Goal: Information Seeking & Learning: Learn about a topic

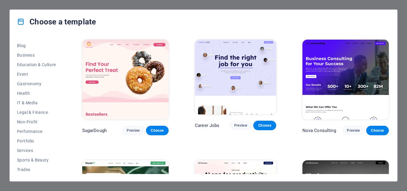
scroll to position [86, 0]
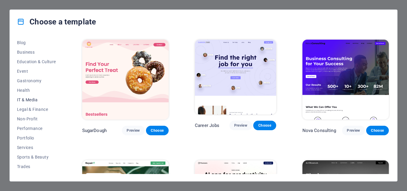
click at [29, 101] on span "IT & Media" at bounding box center [36, 99] width 39 height 5
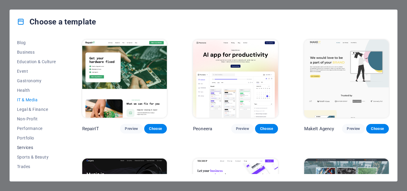
click at [22, 148] on span "Services" at bounding box center [36, 147] width 39 height 5
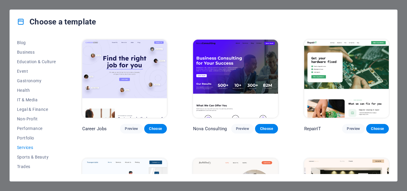
scroll to position [103, 0]
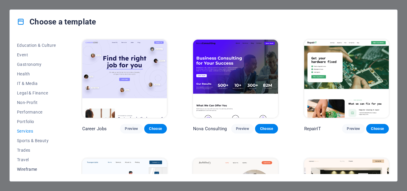
click at [27, 169] on span "Wireframe" at bounding box center [36, 169] width 39 height 5
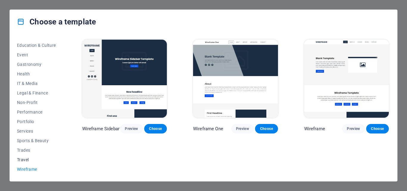
click at [24, 161] on span "Travel" at bounding box center [36, 159] width 39 height 5
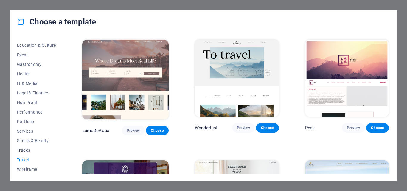
click at [28, 152] on span "Trades" at bounding box center [36, 150] width 39 height 5
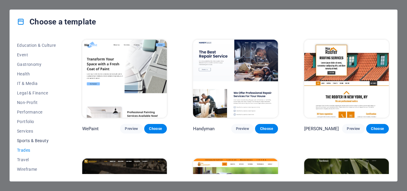
click at [34, 142] on span "Sports & Beauty" at bounding box center [36, 140] width 39 height 5
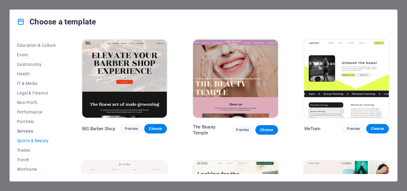
click at [25, 132] on span "Services" at bounding box center [36, 131] width 39 height 5
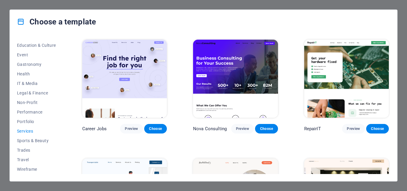
click at [185, 19] on div "Choose a template" at bounding box center [203, 22] width 387 height 24
click at [27, 112] on span "Performance" at bounding box center [36, 112] width 39 height 5
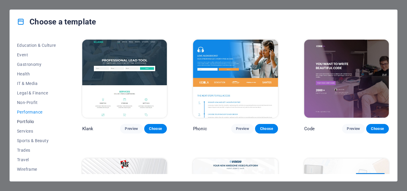
click at [25, 120] on span "Portfolio" at bounding box center [36, 121] width 39 height 5
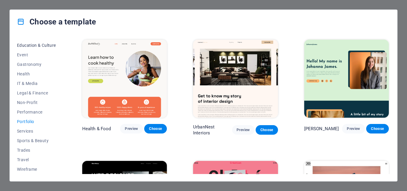
click at [30, 46] on span "Education & Culture" at bounding box center [36, 45] width 39 height 5
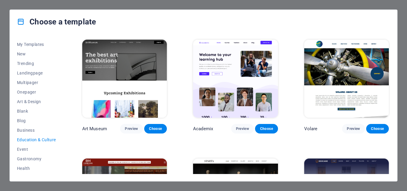
scroll to position [0, 0]
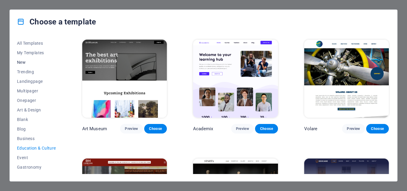
click at [23, 63] on span "New" at bounding box center [36, 62] width 39 height 5
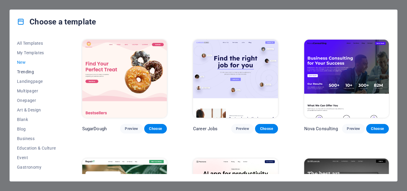
click at [21, 71] on span "Trending" at bounding box center [36, 71] width 39 height 5
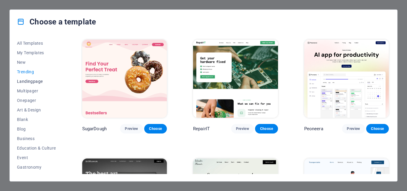
click at [26, 83] on span "Landingpage" at bounding box center [36, 81] width 39 height 5
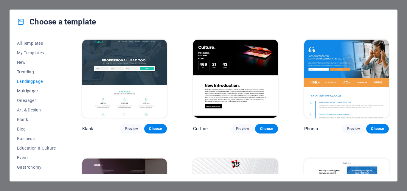
click at [24, 89] on span "Multipager" at bounding box center [36, 91] width 39 height 5
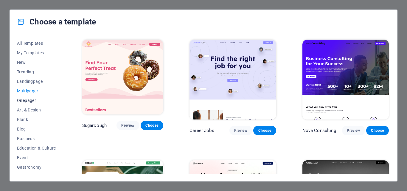
click at [25, 103] on button "Onepager" at bounding box center [36, 101] width 39 height 10
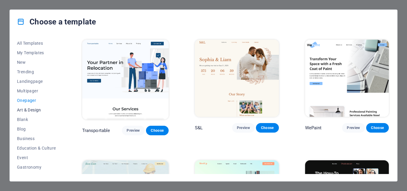
click at [32, 111] on span "Art & Design" at bounding box center [36, 110] width 39 height 5
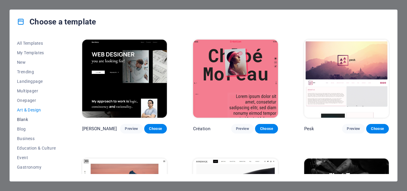
click at [22, 119] on span "Blank" at bounding box center [36, 119] width 39 height 5
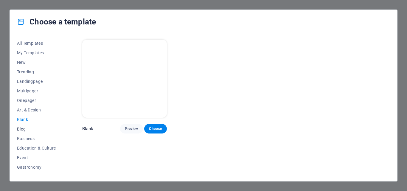
click at [27, 131] on span "Blog" at bounding box center [36, 129] width 39 height 5
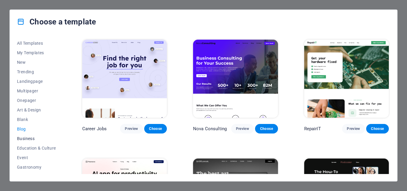
click at [28, 139] on span "Business" at bounding box center [36, 138] width 39 height 5
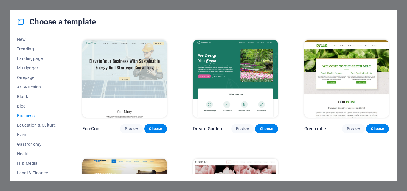
scroll to position [31, 0]
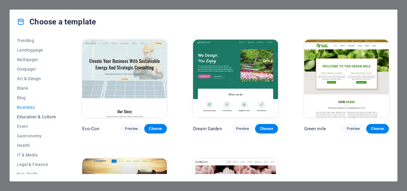
click at [30, 117] on span "Education & Culture" at bounding box center [36, 116] width 39 height 5
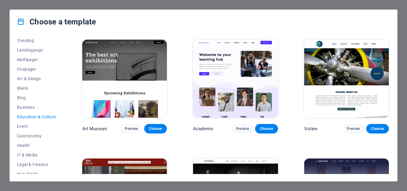
scroll to position [43, 0]
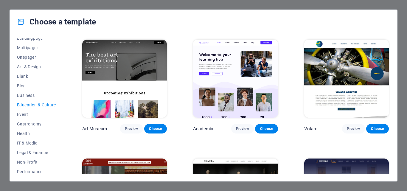
click at [213, 15] on div "Choose a template" at bounding box center [203, 22] width 387 height 24
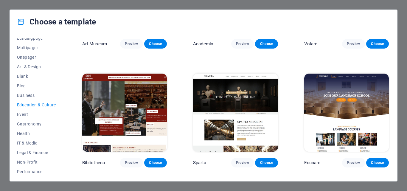
scroll to position [86, 0]
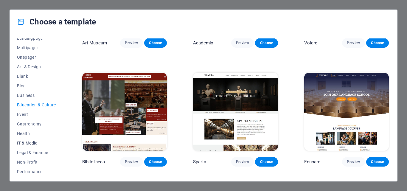
click at [26, 142] on span "IT & Media" at bounding box center [36, 143] width 39 height 5
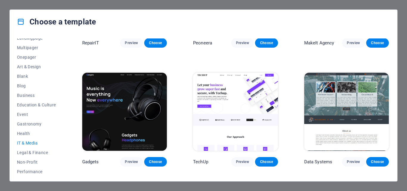
drag, startPoint x: 390, startPoint y: 103, endPoint x: 390, endPoint y: 108, distance: 4.8
click at [390, 108] on div "All Templates My Templates New Trending Landingpage Multipager Onepager Art & D…" at bounding box center [203, 108] width 387 height 148
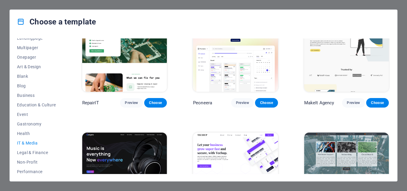
scroll to position [0, 0]
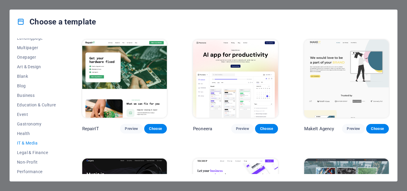
drag, startPoint x: 390, startPoint y: 73, endPoint x: 392, endPoint y: 83, distance: 9.7
click at [392, 83] on div "All Templates My Templates New Trending Landingpage Multipager Onepager Art & D…" at bounding box center [203, 108] width 387 height 148
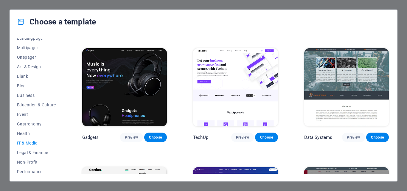
scroll to position [108, 0]
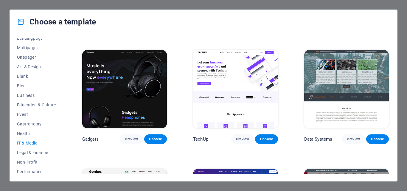
click at [353, 111] on img at bounding box center [346, 89] width 85 height 78
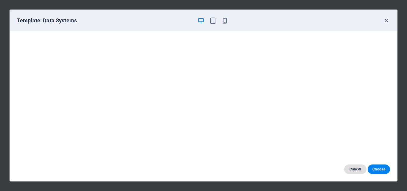
click at [354, 171] on span "Cancel" at bounding box center [355, 169] width 13 height 5
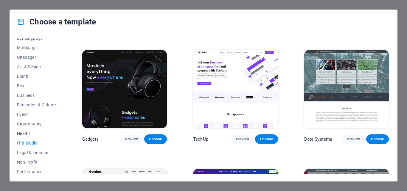
click at [40, 134] on span "Health" at bounding box center [36, 133] width 39 height 5
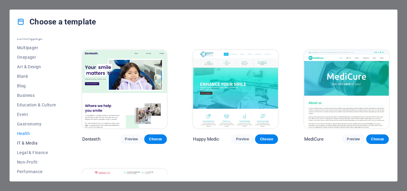
scroll to position [0, 0]
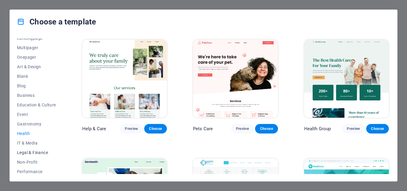
click at [28, 153] on span "Legal & Finance" at bounding box center [36, 152] width 39 height 5
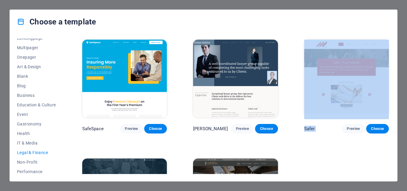
drag, startPoint x: 390, startPoint y: 79, endPoint x: 392, endPoint y: 128, distance: 49.2
click at [392, 128] on div "All Templates My Templates New Trending Landingpage Multipager Onepager Art & D…" at bounding box center [203, 108] width 387 height 148
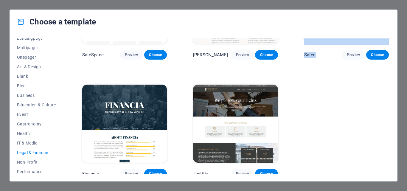
scroll to position [77, 0]
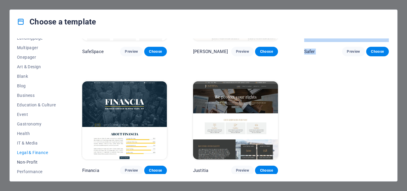
click at [21, 162] on span "Non-Profit" at bounding box center [36, 162] width 39 height 5
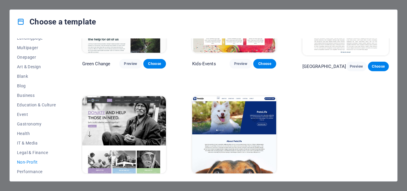
scroll to position [80, 0]
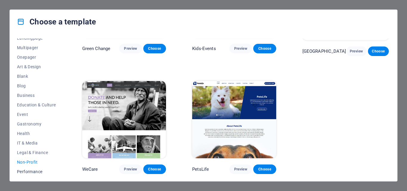
click at [23, 172] on span "Performance" at bounding box center [36, 171] width 39 height 5
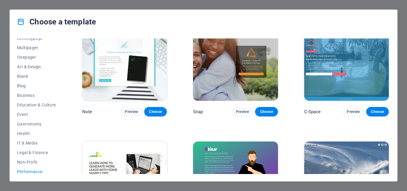
scroll to position [390, 0]
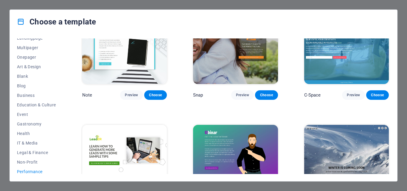
drag, startPoint x: 390, startPoint y: 126, endPoint x: 391, endPoint y: 140, distance: 13.7
click at [391, 140] on div "All Templates My Templates New Trending Landingpage Multipager Onepager Art & D…" at bounding box center [203, 108] width 387 height 148
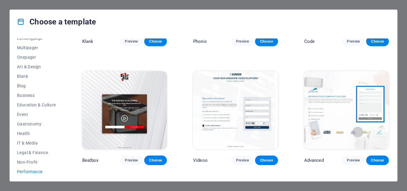
scroll to position [77, 0]
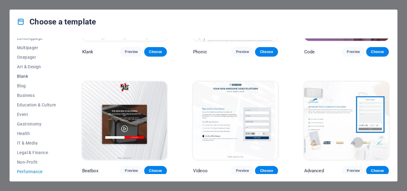
click at [26, 79] on button "Blank" at bounding box center [36, 77] width 39 height 10
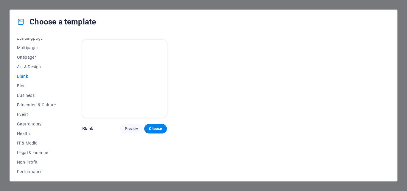
scroll to position [0, 0]
click at [26, 79] on button "Blank" at bounding box center [36, 77] width 39 height 10
click at [130, 128] on span "Preview" at bounding box center [131, 128] width 13 height 5
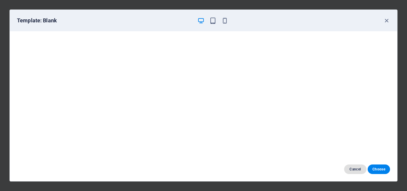
click at [354, 169] on span "Cancel" at bounding box center [355, 169] width 13 height 5
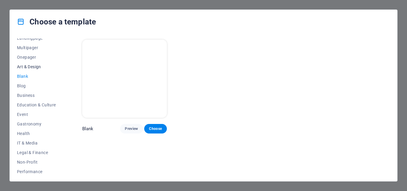
click at [29, 68] on span "Art & Design" at bounding box center [36, 66] width 39 height 5
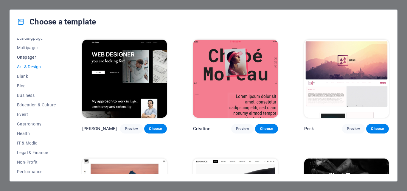
click at [29, 58] on span "Onepager" at bounding box center [36, 57] width 39 height 5
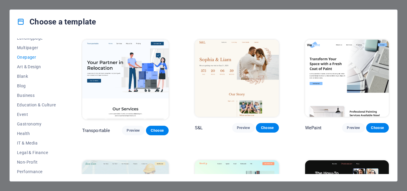
drag, startPoint x: 62, startPoint y: 86, endPoint x: 63, endPoint y: 74, distance: 12.3
click at [63, 74] on div "All Templates My Templates New Trending Landingpage Multipager Onepager Art & D…" at bounding box center [40, 106] width 46 height 136
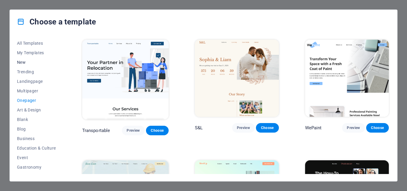
click at [27, 63] on span "New" at bounding box center [36, 62] width 39 height 5
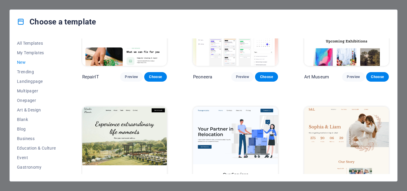
scroll to position [172, 0]
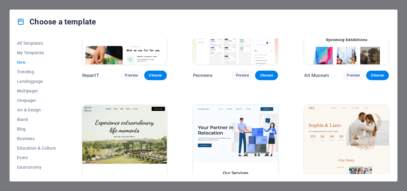
click at [390, 100] on div "All Templates My Templates New Trending Landingpage Multipager Onepager Art & D…" at bounding box center [203, 108] width 387 height 148
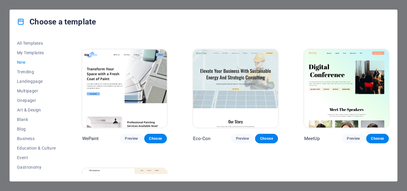
scroll to position [337, 0]
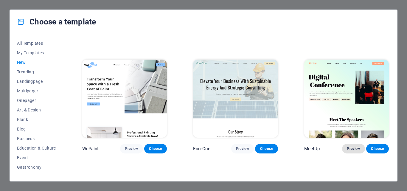
click at [350, 146] on span "Preview" at bounding box center [353, 148] width 13 height 5
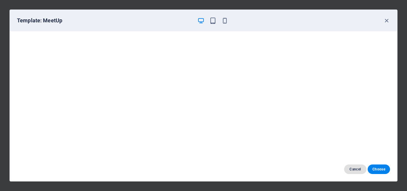
click at [353, 170] on span "Cancel" at bounding box center [355, 169] width 13 height 5
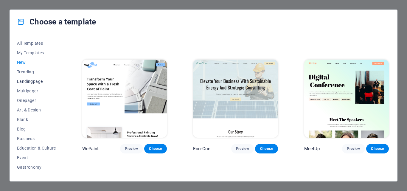
click at [32, 81] on span "Landingpage" at bounding box center [36, 81] width 39 height 5
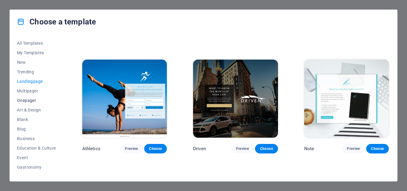
click at [32, 101] on span "Onepager" at bounding box center [36, 100] width 39 height 5
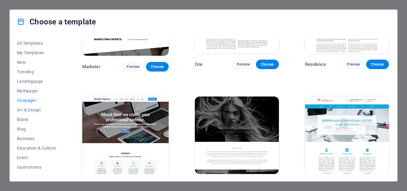
scroll to position [2502, 0]
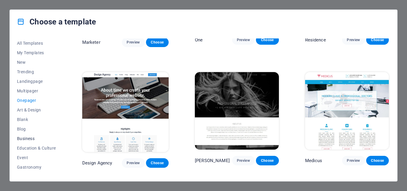
click at [27, 137] on span "Business" at bounding box center [36, 138] width 39 height 5
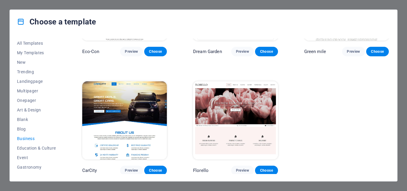
scroll to position [0, 0]
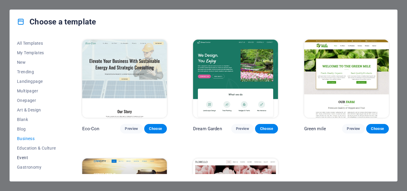
click at [27, 156] on span "Event" at bounding box center [36, 157] width 39 height 5
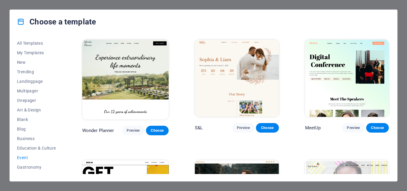
click at [64, 110] on div "All Templates My Templates New Trending Landingpage Multipager Onepager Art & D…" at bounding box center [203, 108] width 387 height 148
drag, startPoint x: 64, startPoint y: 110, endPoint x: 63, endPoint y: 121, distance: 11.4
click at [63, 121] on div "All Templates My Templates New Trending Landingpage Multipager Onepager Art & D…" at bounding box center [203, 108] width 387 height 148
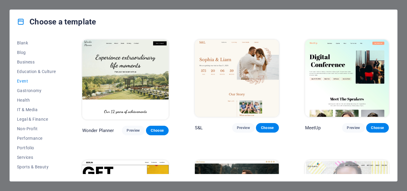
scroll to position [79, 0]
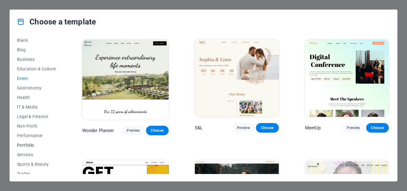
click at [31, 145] on span "Portfolio" at bounding box center [36, 145] width 39 height 5
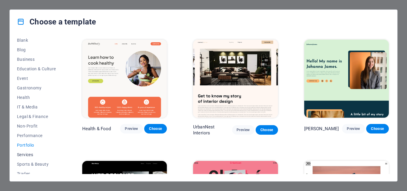
click at [25, 156] on span "Services" at bounding box center [36, 154] width 39 height 5
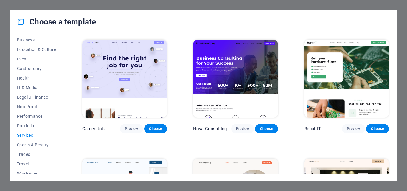
scroll to position [103, 0]
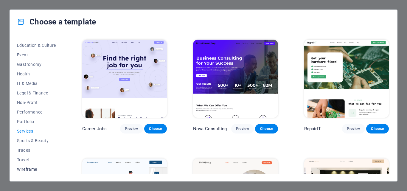
click at [26, 171] on span "Wireframe" at bounding box center [36, 169] width 39 height 5
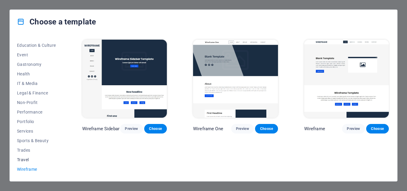
click at [27, 161] on span "Travel" at bounding box center [36, 159] width 39 height 5
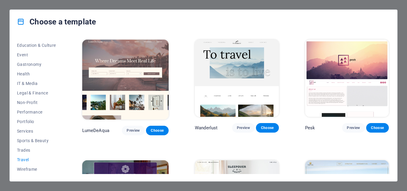
scroll to position [22, 0]
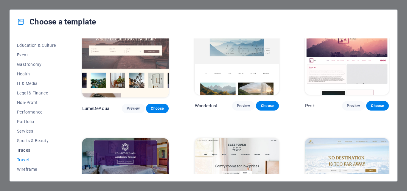
click at [23, 150] on span "Trades" at bounding box center [36, 150] width 39 height 5
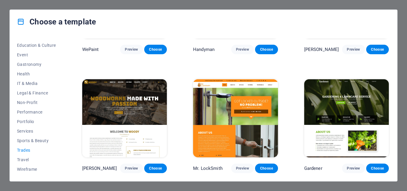
scroll to position [71, 0]
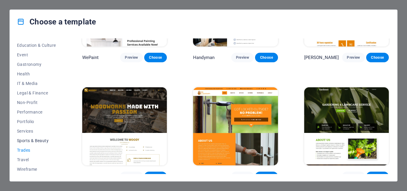
click at [31, 137] on button "Sports & Beauty" at bounding box center [36, 141] width 39 height 10
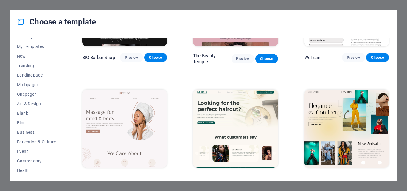
scroll to position [0, 0]
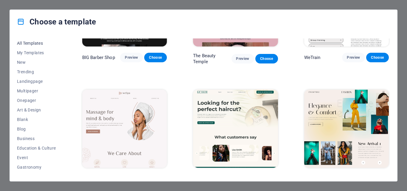
click at [28, 42] on span "All Templates" at bounding box center [36, 43] width 39 height 5
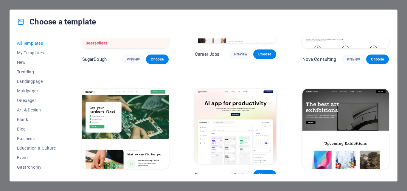
click at [389, 43] on div "All Templates My Templates New Trending Landingpage Multipager Onepager Art & D…" at bounding box center [203, 108] width 387 height 148
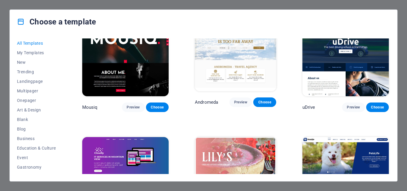
scroll to position [4019, 0]
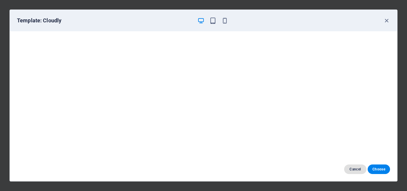
click at [352, 168] on span "Cancel" at bounding box center [355, 169] width 13 height 5
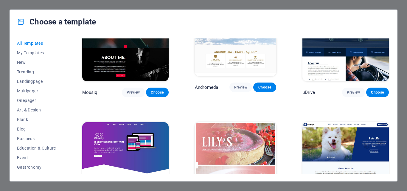
drag, startPoint x: 63, startPoint y: 66, endPoint x: 63, endPoint y: 77, distance: 11.0
click at [63, 77] on div "All Templates My Templates New Trending Landingpage Multipager Onepager Art & D…" at bounding box center [40, 106] width 46 height 136
